Goal: Task Accomplishment & Management: Manage account settings

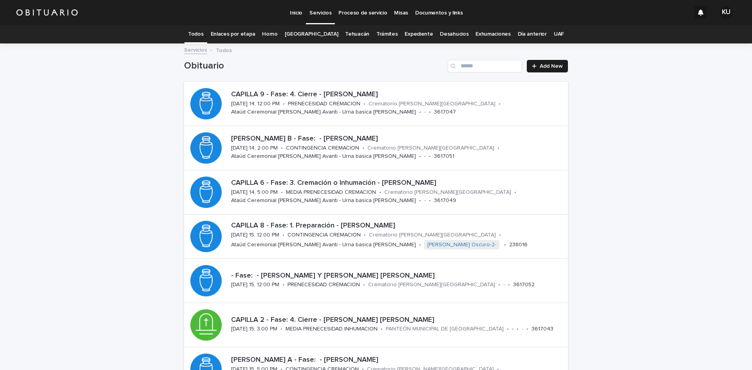
scroll to position [29, 0]
click at [275, 275] on p "- Fase: - [PERSON_NAME] Y [PERSON_NAME] [PERSON_NAME]" at bounding box center [398, 276] width 334 height 9
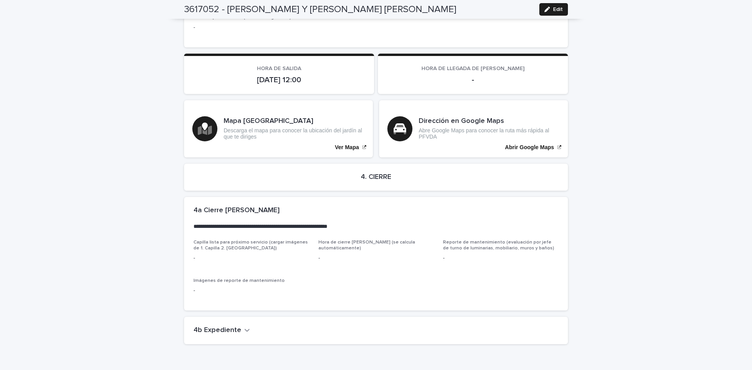
scroll to position [1470, 0]
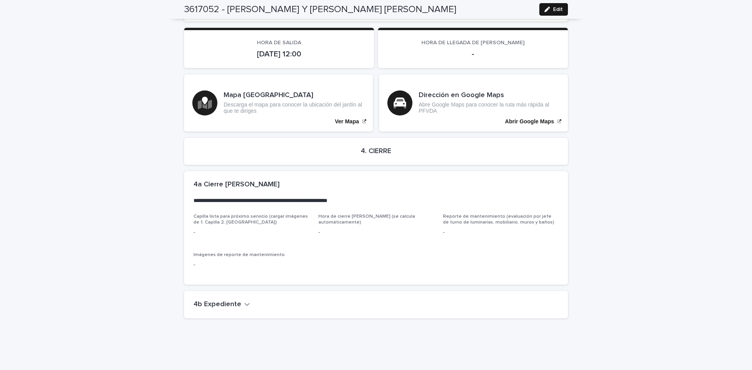
click at [556, 6] on button "Edit" at bounding box center [553, 9] width 29 height 13
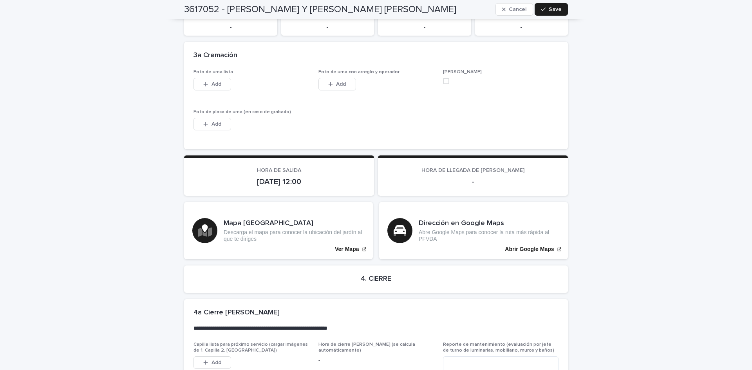
scroll to position [1610, 0]
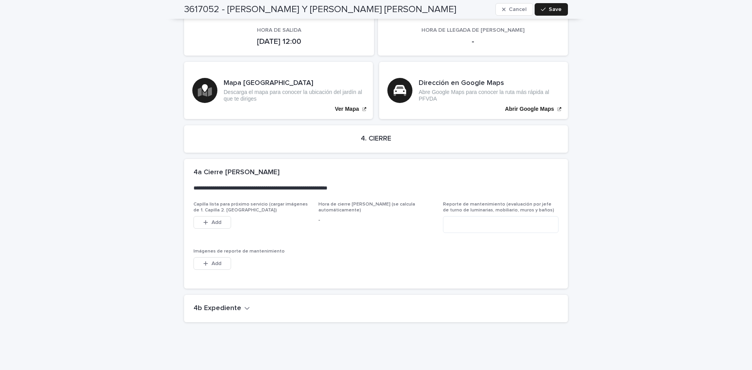
click at [228, 304] on h2 "4b Expediente" at bounding box center [217, 308] width 48 height 9
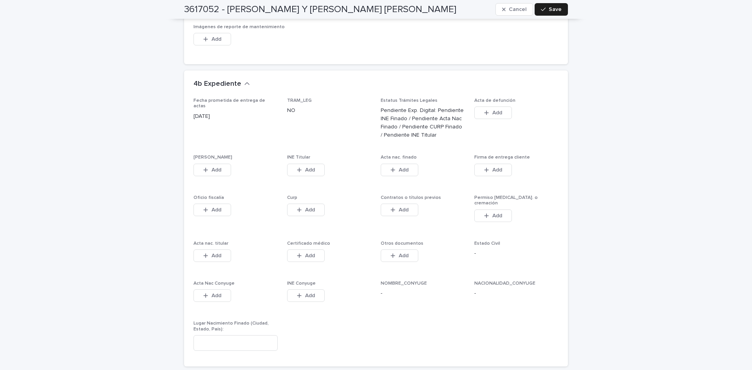
scroll to position [1873, 0]
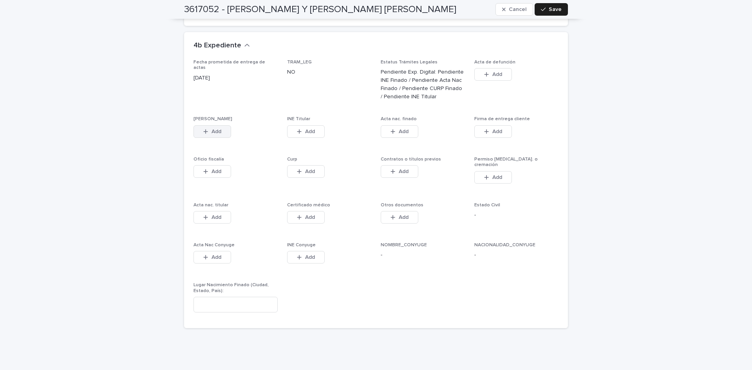
click at [217, 129] on span "Add" at bounding box center [216, 131] width 10 height 5
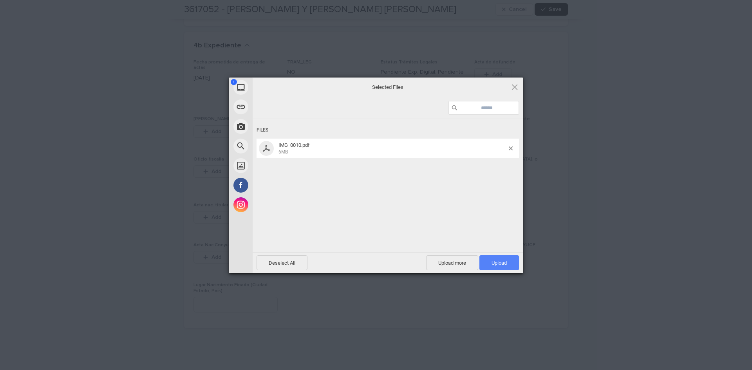
click at [500, 264] on span "Upload 1" at bounding box center [498, 263] width 15 height 6
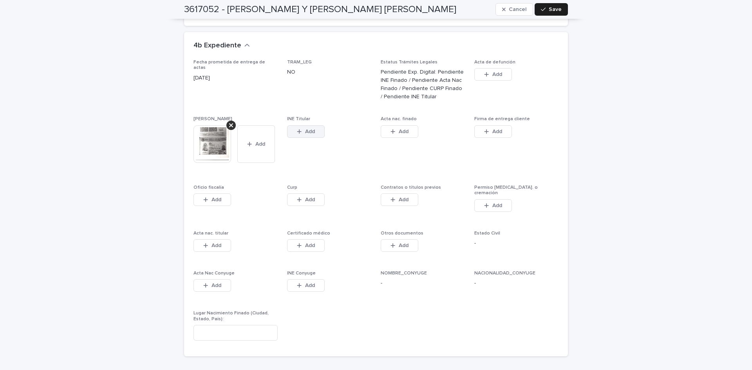
click at [293, 125] on button "Add" at bounding box center [306, 131] width 38 height 13
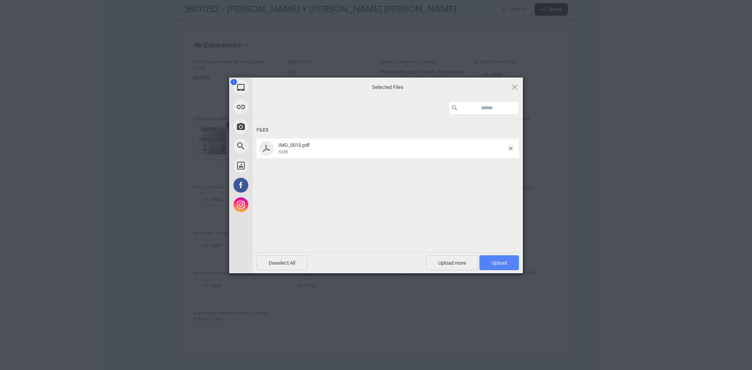
click at [502, 262] on span "Upload 1" at bounding box center [498, 263] width 15 height 6
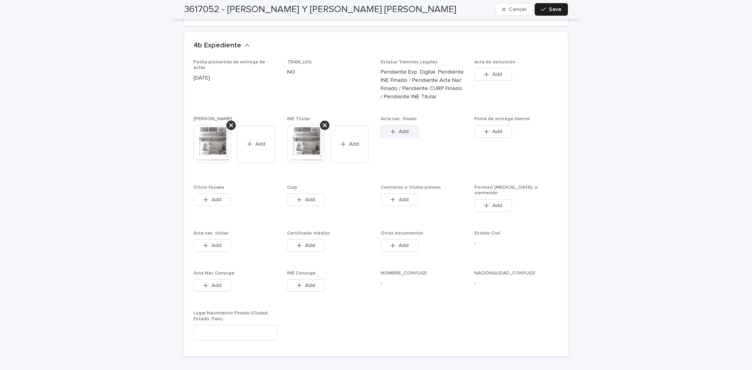
click at [412, 125] on button "Add" at bounding box center [400, 131] width 38 height 13
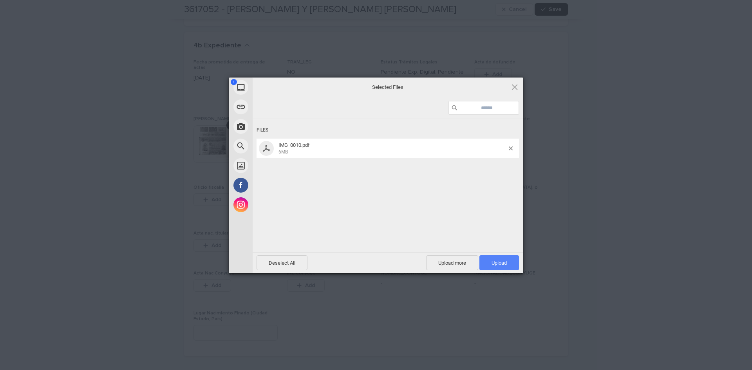
click at [497, 265] on span "Upload 1" at bounding box center [498, 263] width 15 height 6
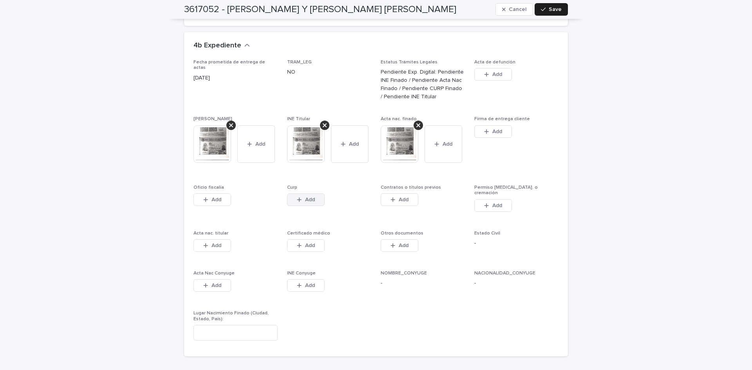
click at [296, 193] on button "Add" at bounding box center [306, 199] width 38 height 13
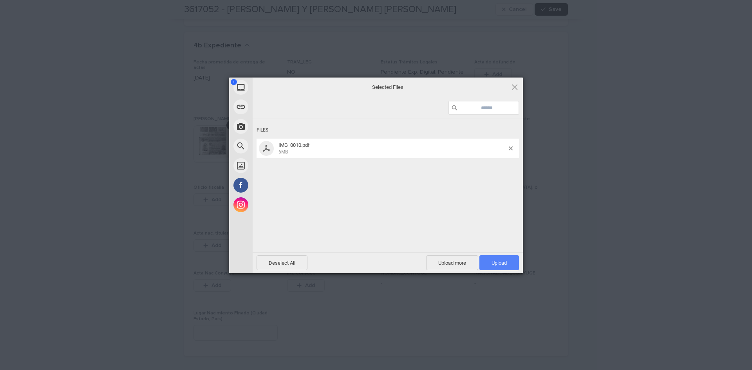
click at [490, 258] on span "Upload 1" at bounding box center [499, 262] width 40 height 15
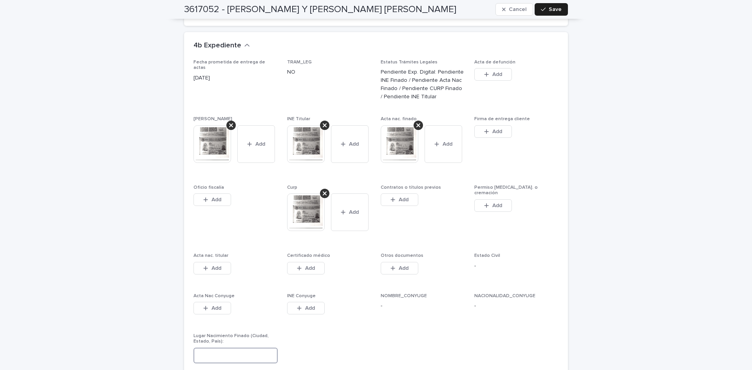
click at [247, 348] on input at bounding box center [235, 356] width 84 height 16
type input "*"
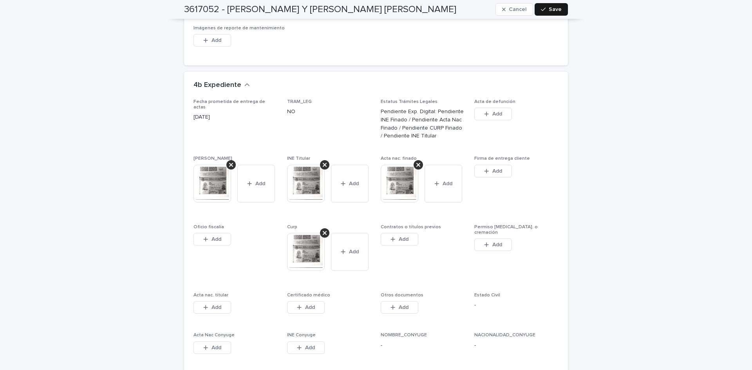
type input "**********"
click at [543, 12] on button "Save" at bounding box center [551, 9] width 33 height 13
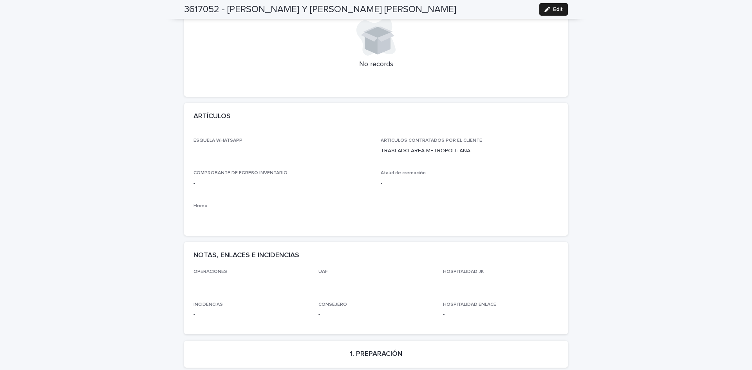
scroll to position [0, 0]
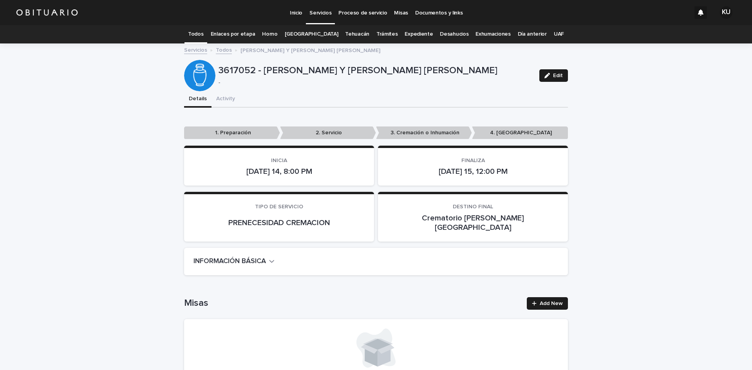
click at [203, 34] on link "Todos" at bounding box center [195, 34] width 15 height 18
